Goal: Task Accomplishment & Management: Use online tool/utility

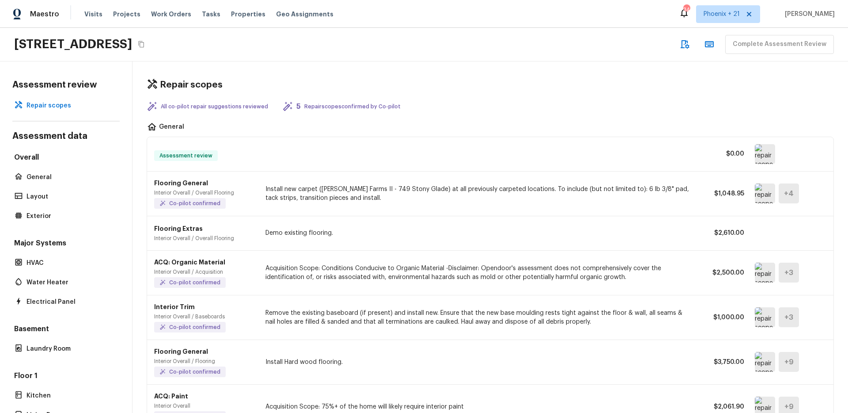
drag, startPoint x: 190, startPoint y: 156, endPoint x: 209, endPoint y: 156, distance: 18.6
click at [190, 156] on span "Assessment review" at bounding box center [186, 155] width 60 height 9
click at [756, 156] on img at bounding box center [765, 154] width 20 height 20
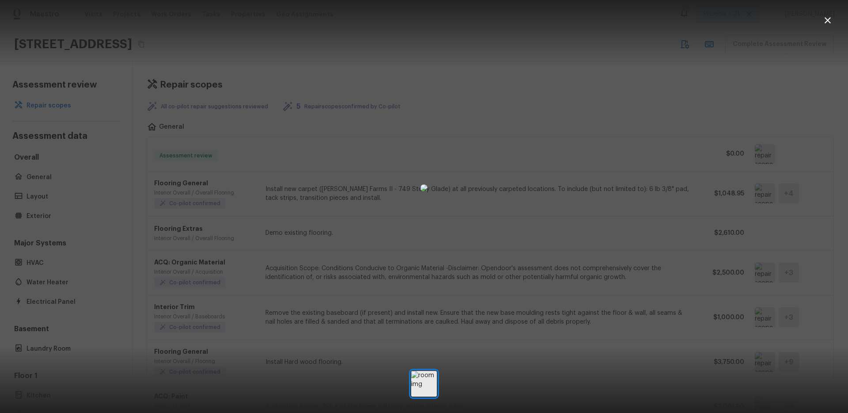
click at [651, 209] on div at bounding box center [424, 187] width 848 height 347
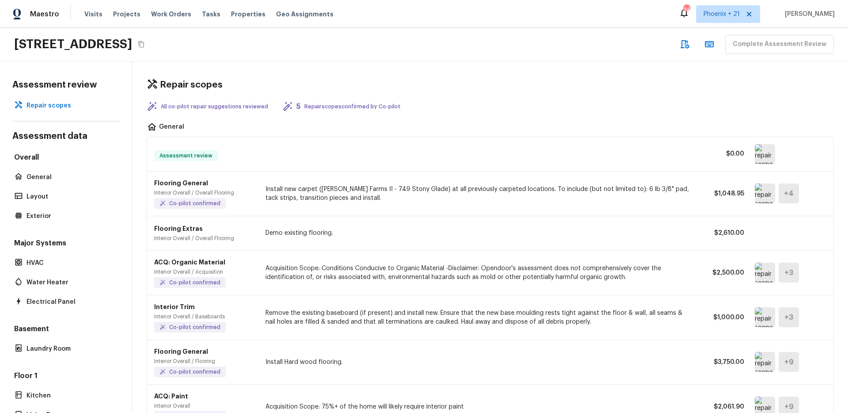
click at [187, 152] on span "Assessment review" at bounding box center [186, 155] width 60 height 9
click at [502, 94] on div "Repair scopes All co-pilot repair suggestions reviewed 5 Repair scopes confirme…" at bounding box center [491, 236] width 716 height 351
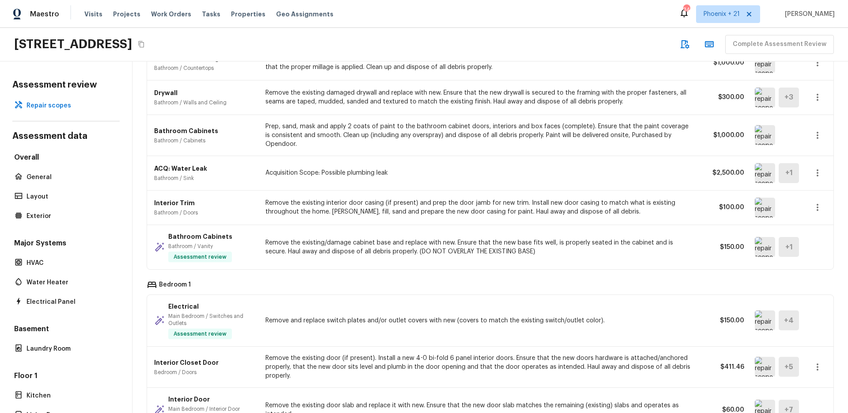
scroll to position [3218, 0]
